Goal: Communication & Community: Ask a question

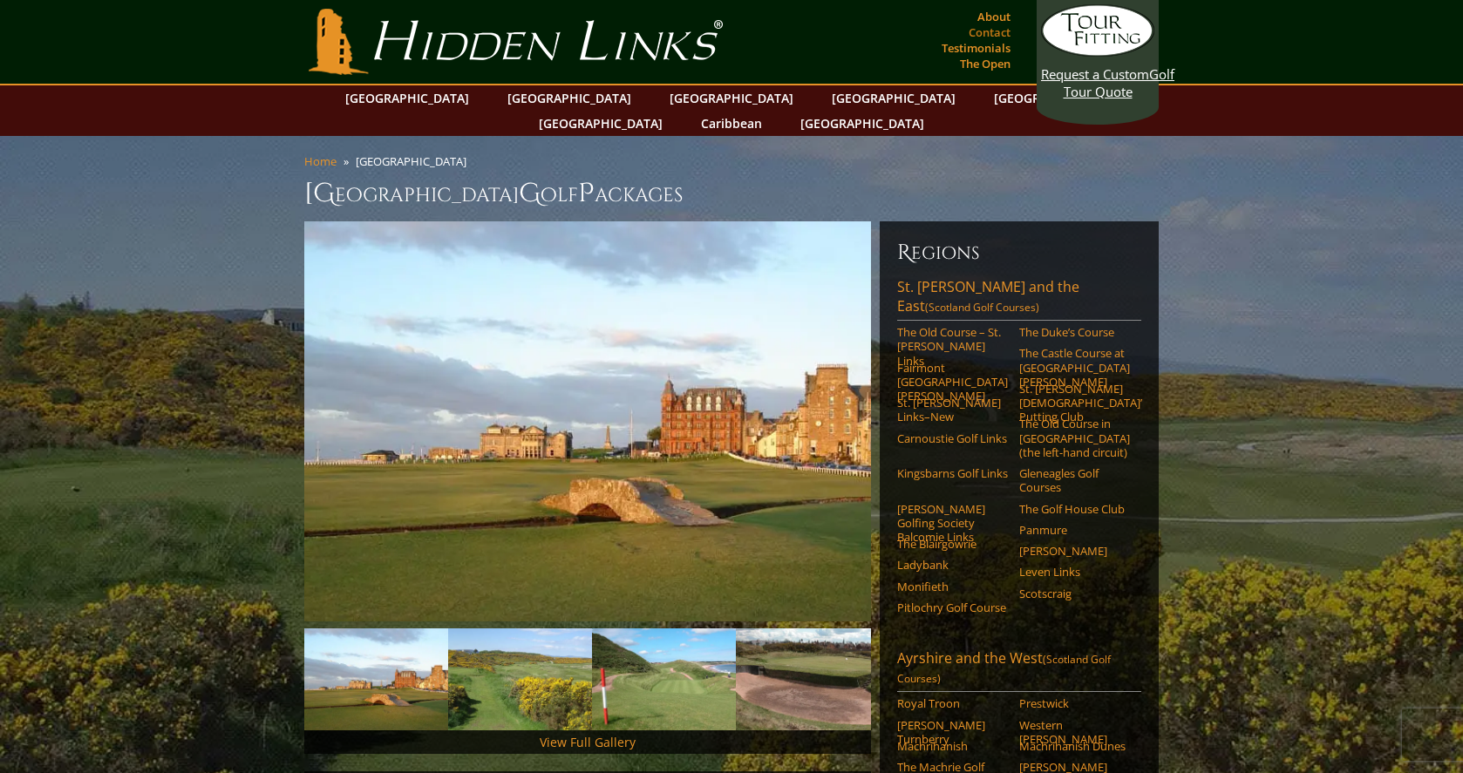
click at [989, 31] on link "Contact" at bounding box center [989, 32] width 51 height 24
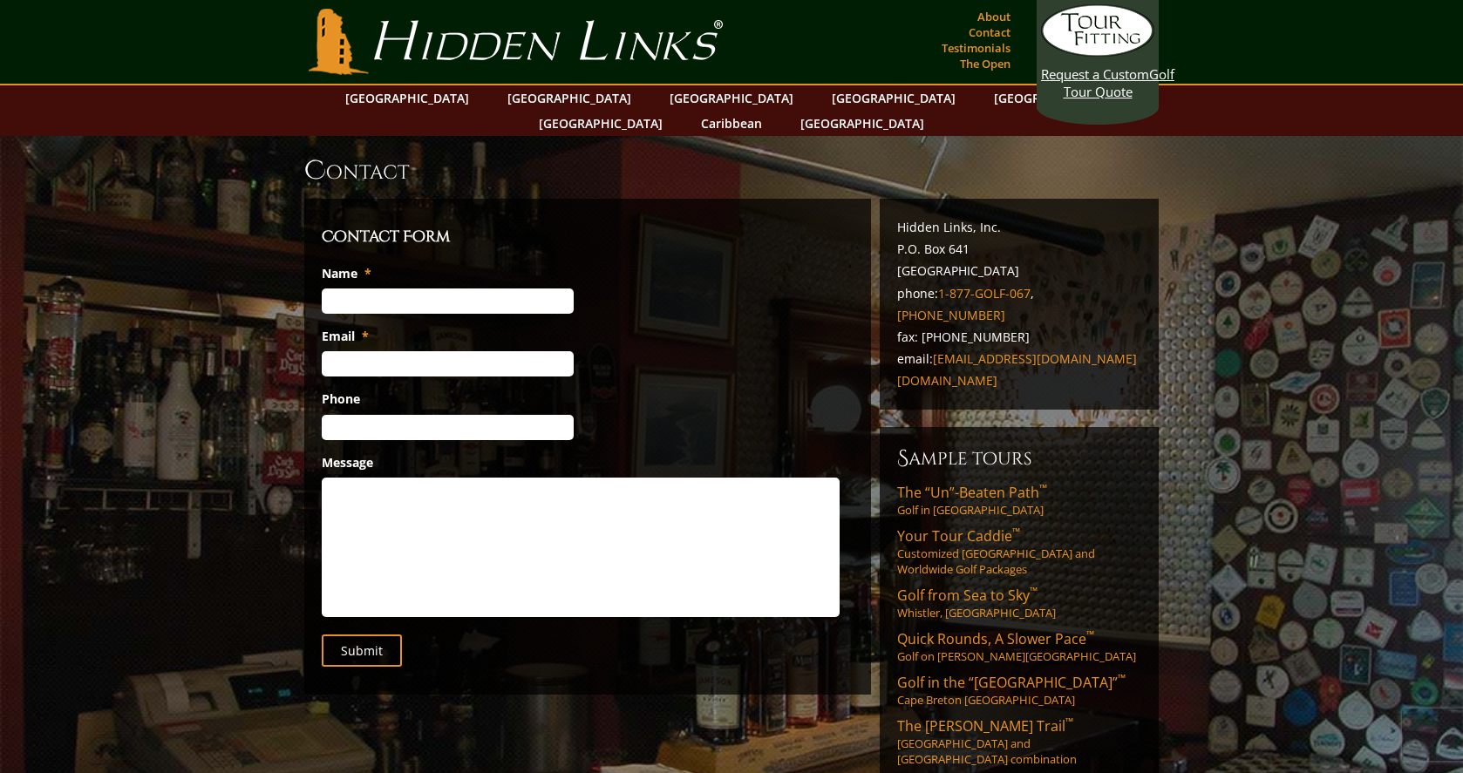
click at [338, 289] on input "Name *" at bounding box center [448, 301] width 252 height 25
type input "David Gantz"
click at [349, 351] on input "Email *" at bounding box center [448, 363] width 252 height 25
type input "dgantz42@gmail.com"
click at [363, 415] on input "(___) ___-____" at bounding box center [448, 427] width 252 height 25
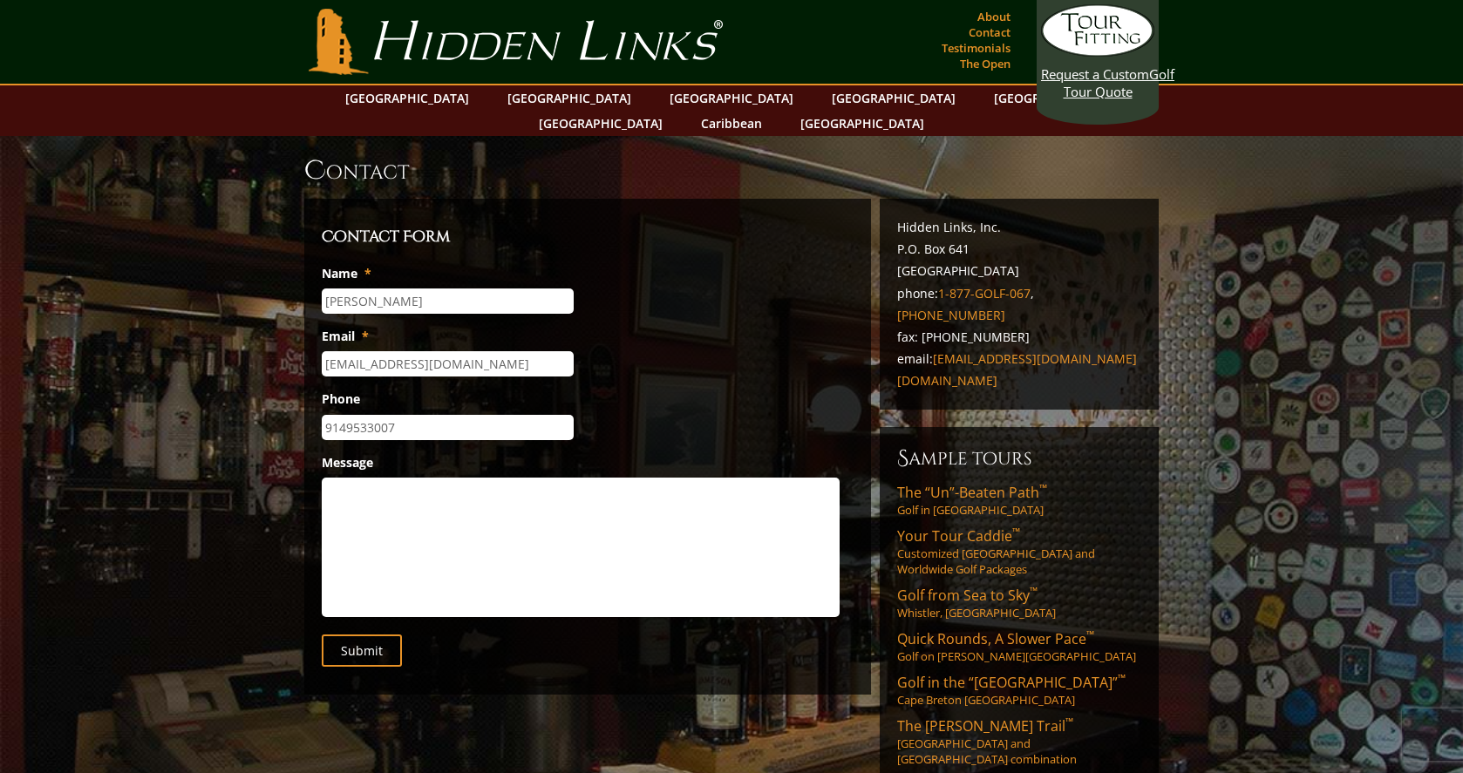
type input "(914) 953-3007"
click at [351, 478] on textarea "Message" at bounding box center [581, 547] width 518 height 139
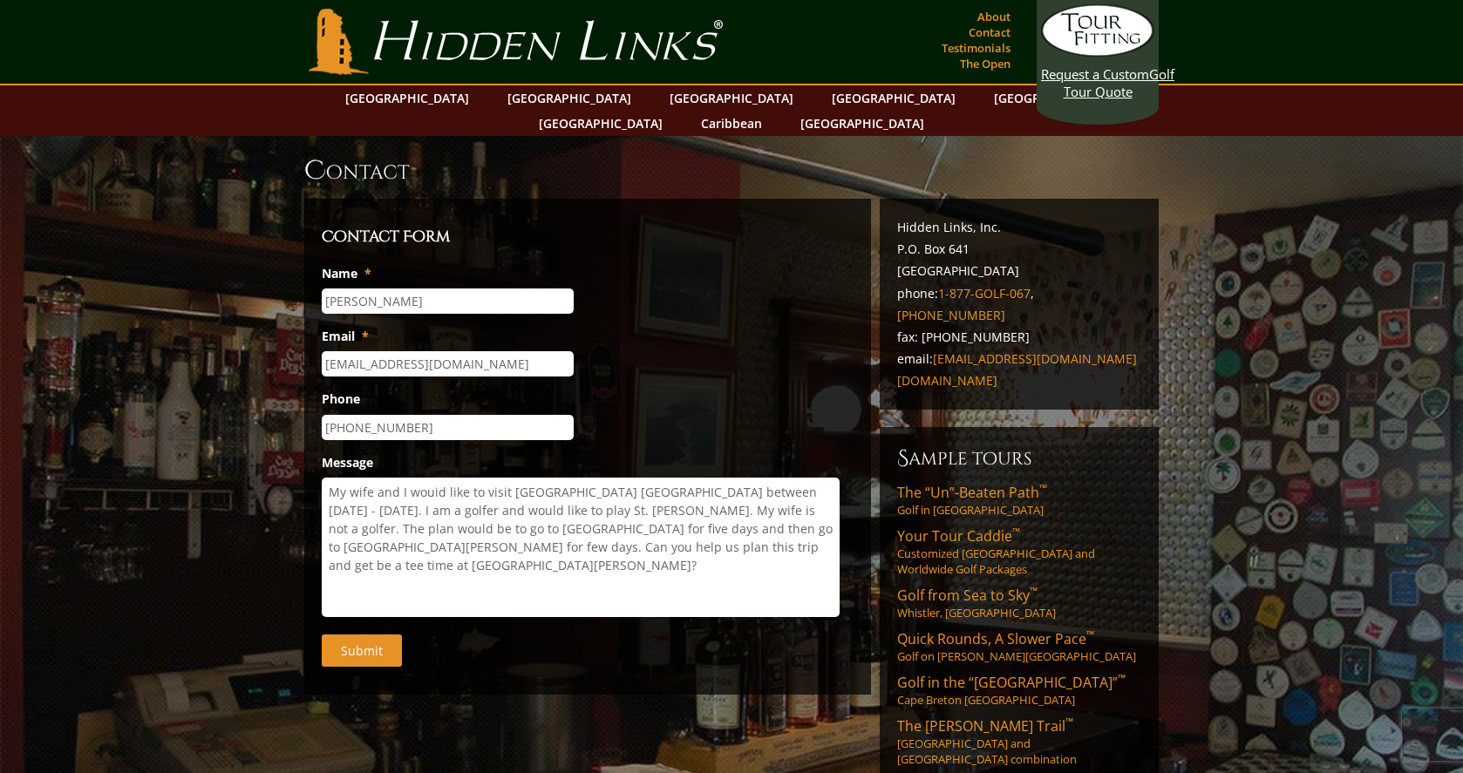
type textarea "My wife and I wouid like to visit Edinburgh Scotland between March 29 - April 9…"
click at [359, 635] on input "Submit" at bounding box center [362, 651] width 80 height 32
